Goal: Task Accomplishment & Management: Manage account settings

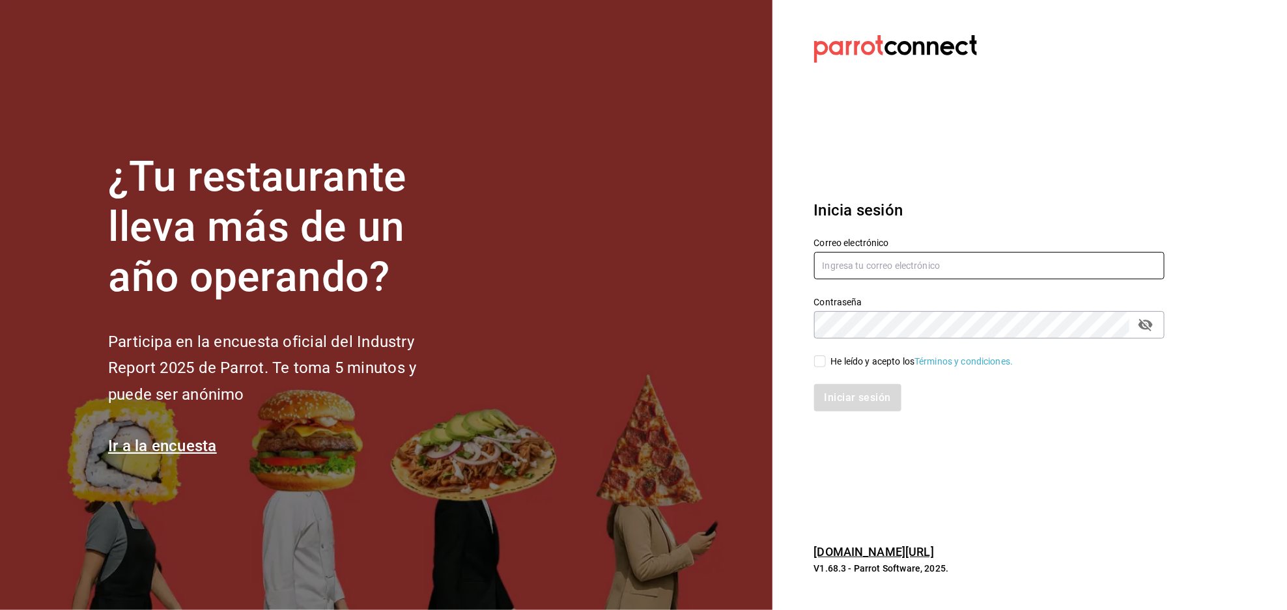
type input "multiuser@openpizza.com"
click at [817, 366] on input "He leído y acepto los Términos y condiciones." at bounding box center [820, 362] width 12 height 12
checkbox input "true"
click at [848, 393] on button "Iniciar sesión" at bounding box center [858, 397] width 89 height 27
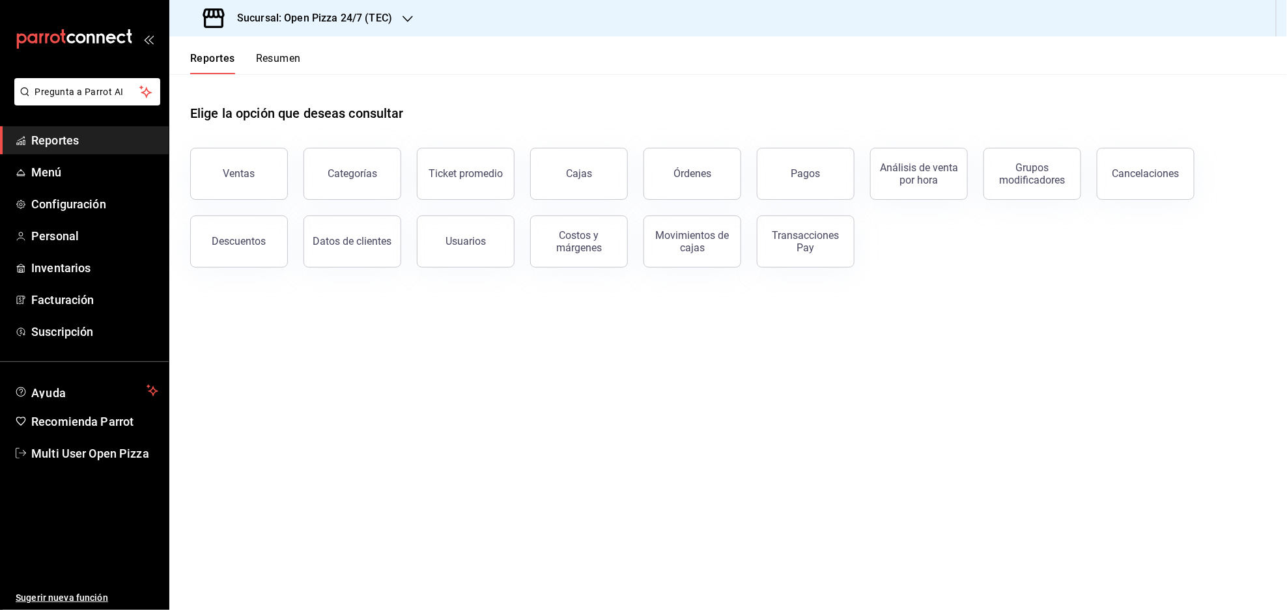
click at [369, 14] on h3 "Sucursal: Open Pizza 24/7 (TEC)" at bounding box center [309, 18] width 165 height 16
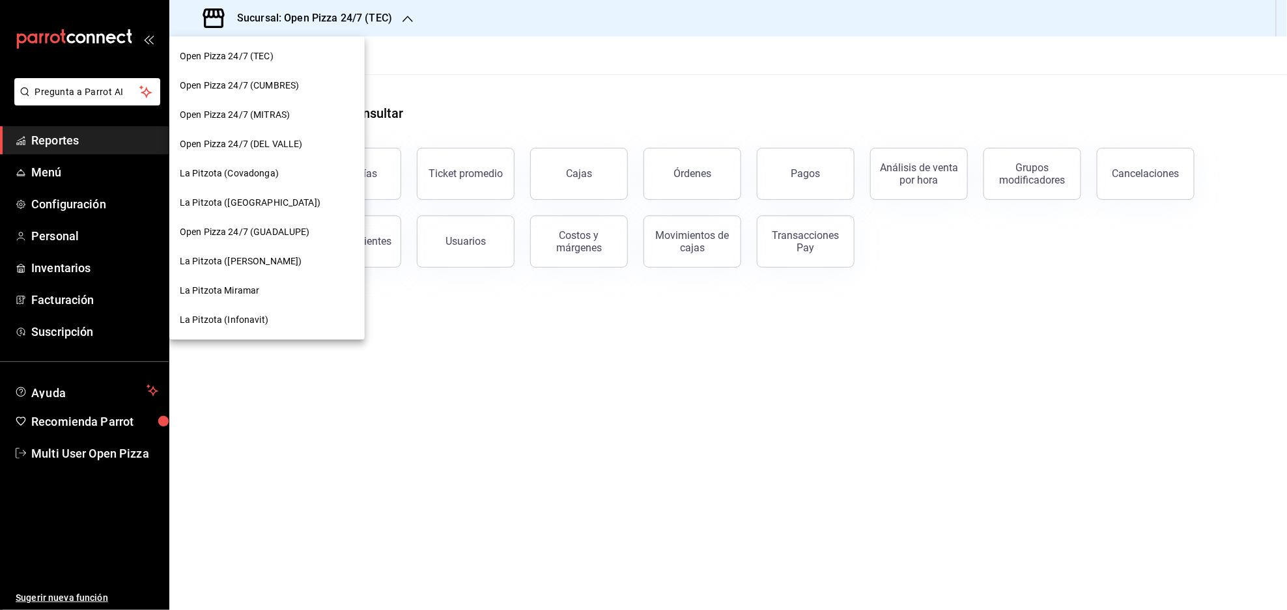
click at [278, 170] on div "La Pitzota (Covadonga)" at bounding box center [267, 174] width 175 height 14
